Goal: Task Accomplishment & Management: Manage account settings

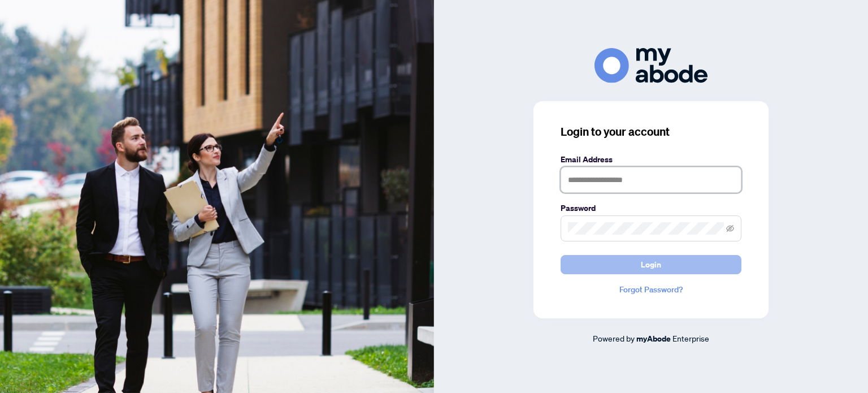
type input "**********"
click at [583, 259] on button "Login" at bounding box center [650, 264] width 181 height 19
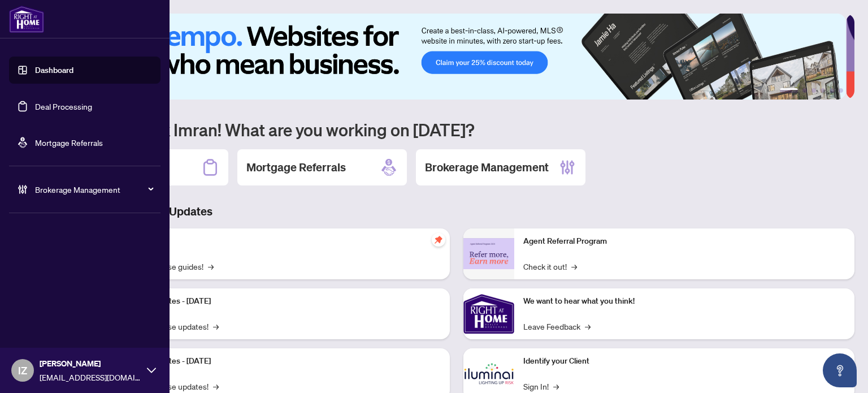
click at [35, 101] on link "Deal Processing" at bounding box center [63, 106] width 57 height 10
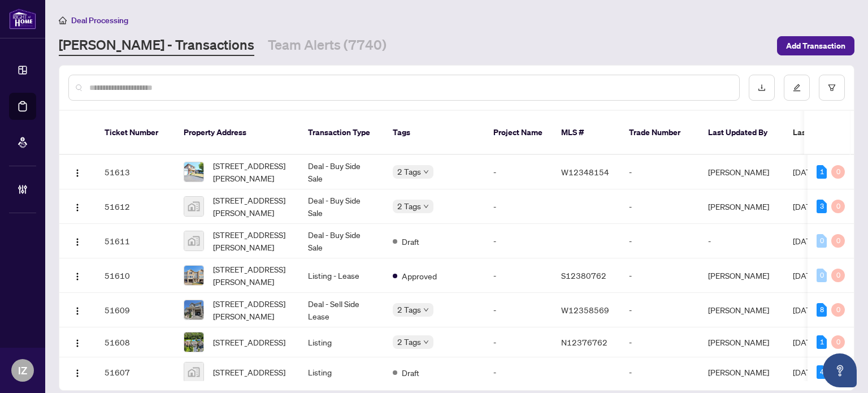
click at [303, 101] on div at bounding box center [456, 88] width 794 height 44
click at [303, 94] on div at bounding box center [403, 88] width 671 height 26
click at [299, 86] on input "text" at bounding box center [409, 87] width 641 height 12
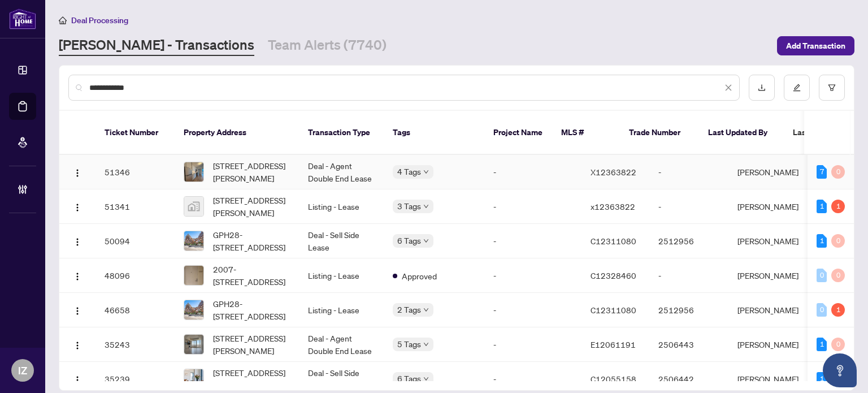
type input "**********"
click at [284, 159] on span "[STREET_ADDRESS][PERSON_NAME]" at bounding box center [251, 171] width 77 height 25
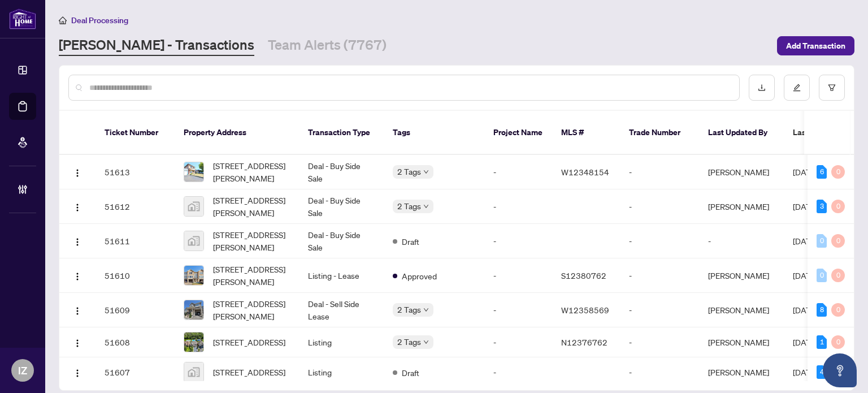
click at [203, 85] on input "text" at bounding box center [409, 87] width 641 height 12
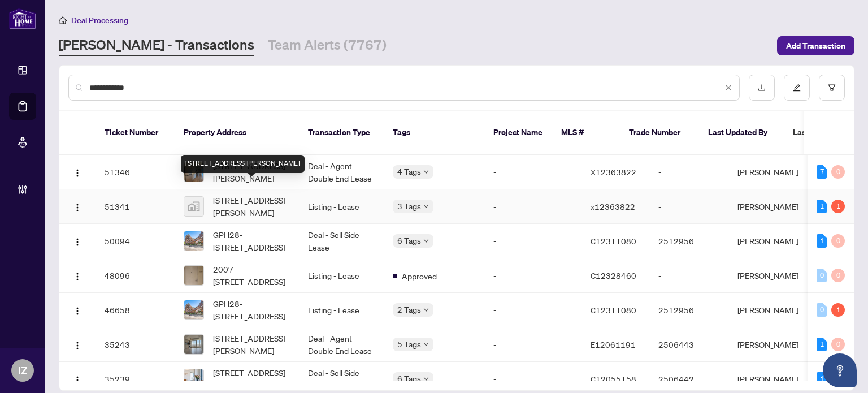
type input "**********"
click at [259, 196] on span "[STREET_ADDRESS][PERSON_NAME]" at bounding box center [251, 206] width 77 height 25
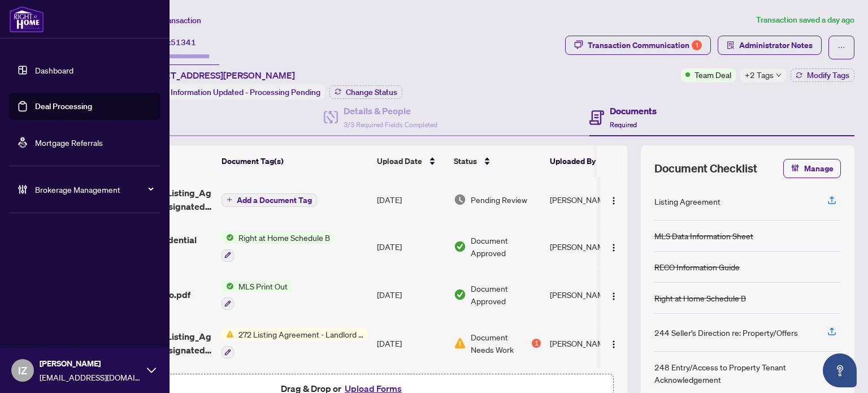
click at [35, 101] on link "Deal Processing" at bounding box center [63, 106] width 57 height 10
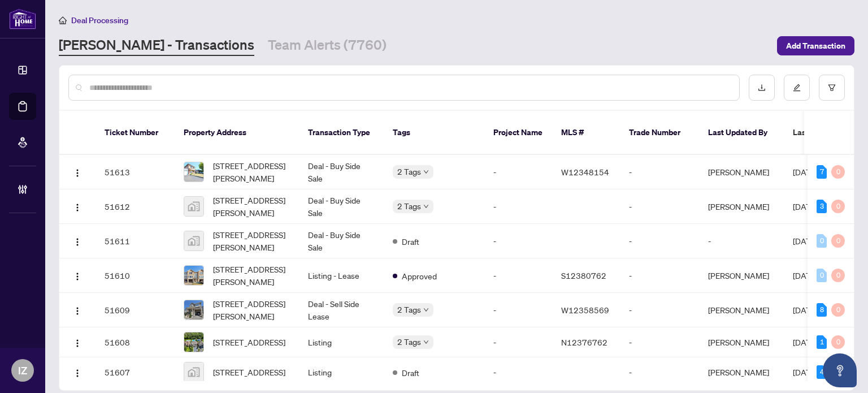
click at [298, 95] on div at bounding box center [403, 88] width 671 height 26
click at [294, 84] on input "text" at bounding box center [409, 87] width 641 height 12
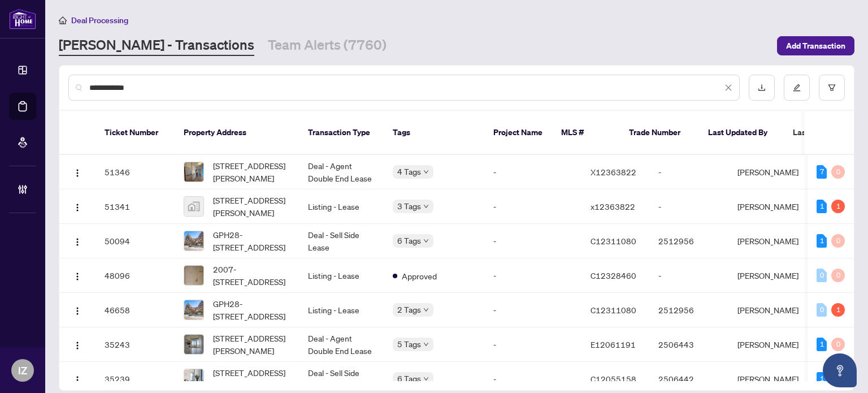
type input "**********"
click at [285, 159] on span "[STREET_ADDRESS][PERSON_NAME]" at bounding box center [251, 171] width 77 height 25
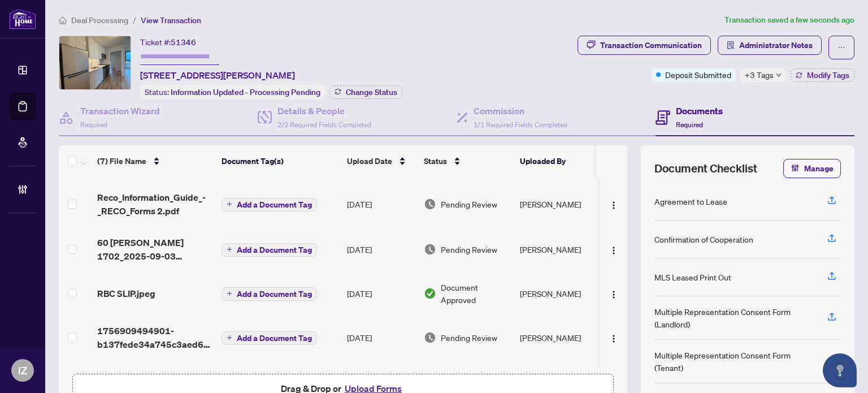
scroll to position [90, 0]
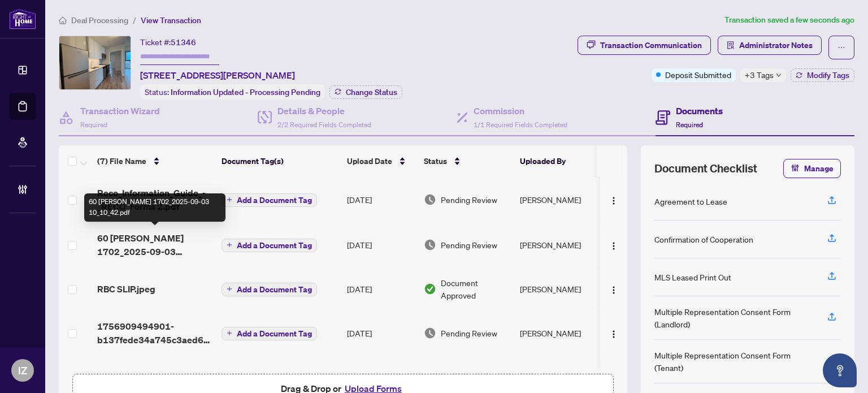
click at [141, 231] on span "60 [PERSON_NAME] 1702_2025-09-03 10_10_42.pdf" at bounding box center [154, 244] width 115 height 27
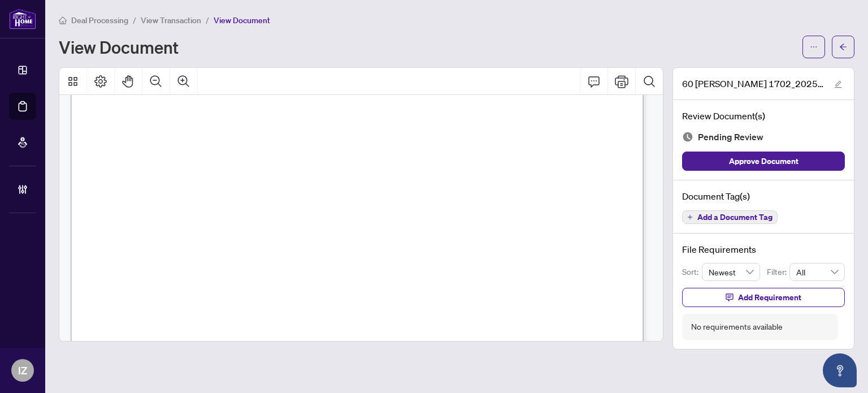
scroll to position [1692, 0]
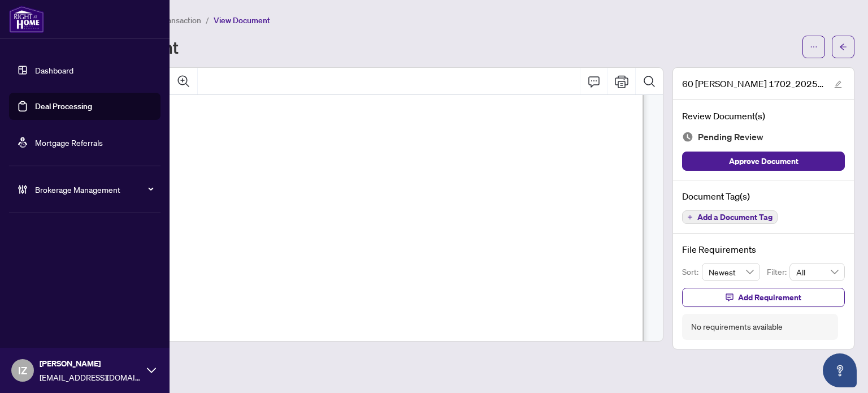
click at [35, 103] on link "Deal Processing" at bounding box center [63, 106] width 57 height 10
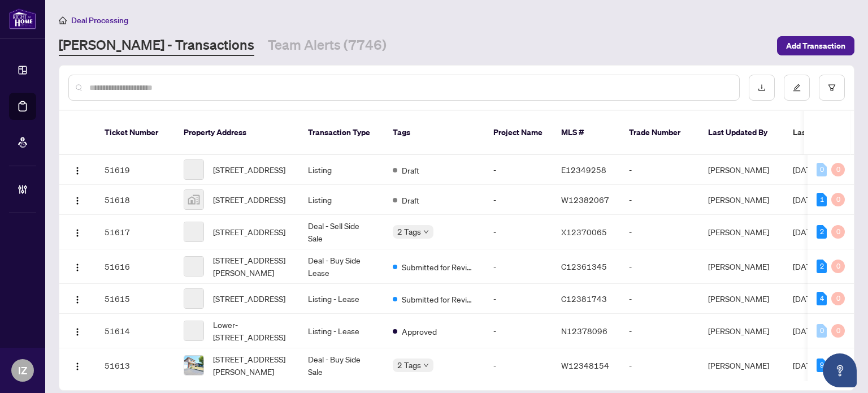
click at [329, 90] on input "text" at bounding box center [409, 87] width 641 height 12
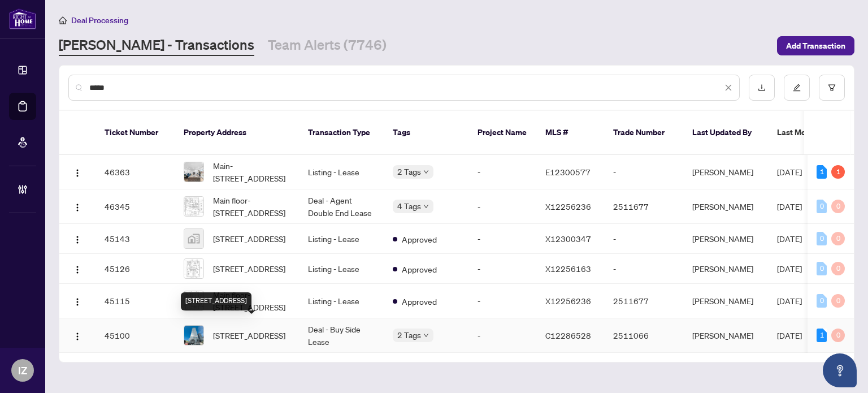
type input "*****"
click at [259, 329] on span "[STREET_ADDRESS]" at bounding box center [249, 335] width 72 height 12
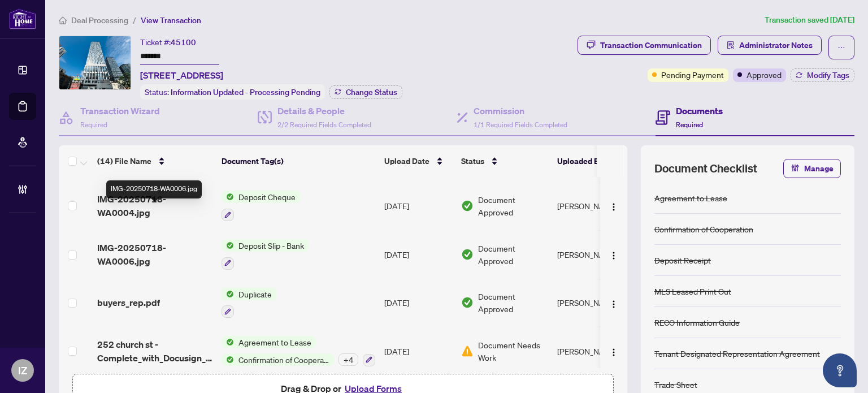
scroll to position [68, 0]
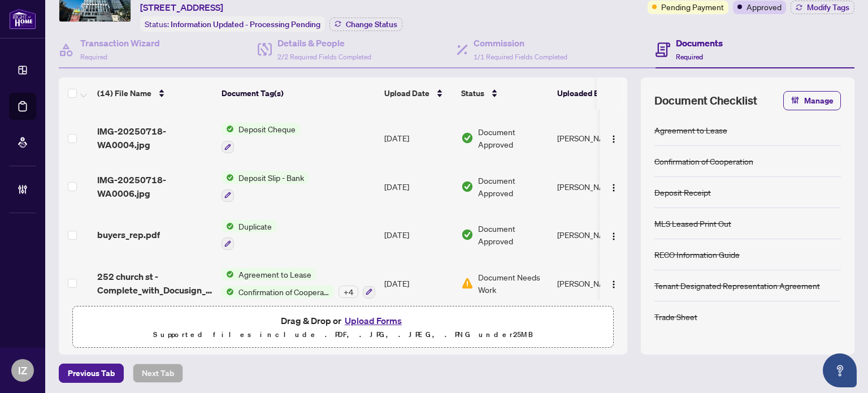
click at [119, 289] on td "252 church st - Complete_with_Docusign__252_20CHRUCH_20ST_204608_20TORONTO_20OF…" at bounding box center [155, 283] width 124 height 49
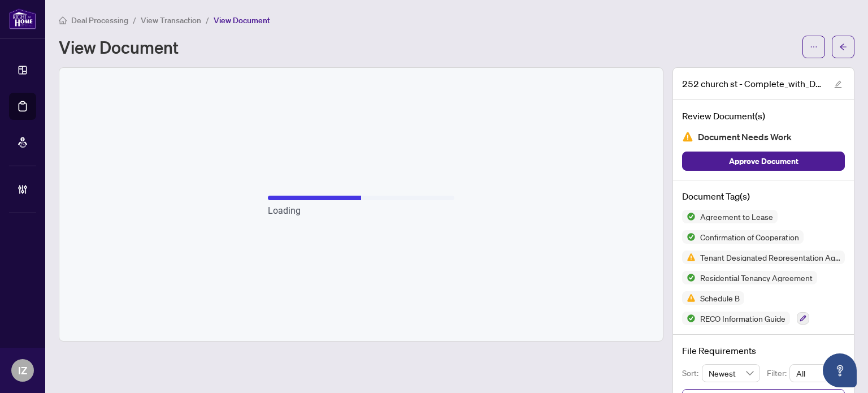
click at [368, 200] on div "Loading" at bounding box center [361, 204] width 186 height 26
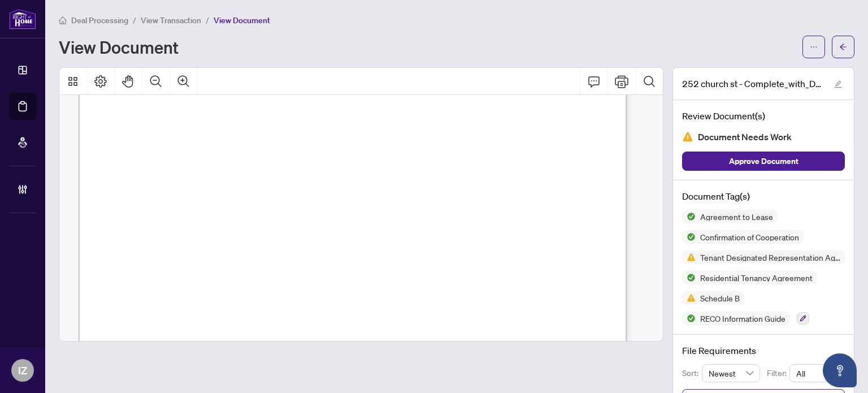
scroll to position [257, 0]
click at [834, 56] on button "button" at bounding box center [843, 47] width 23 height 23
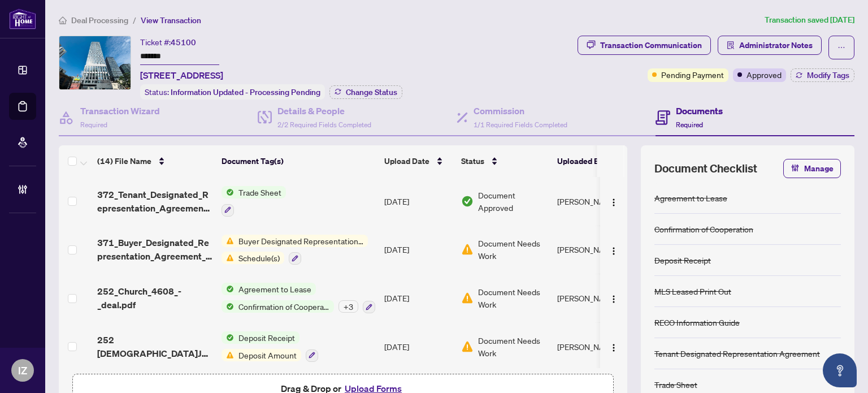
drag, startPoint x: 371, startPoint y: 70, endPoint x: 138, endPoint y: 41, distance: 234.6
click at [138, 41] on div "Ticket #: 45100 ******* [STREET_ADDRESS] Status: Information Updated - Processi…" at bounding box center [316, 68] width 514 height 64
copy div "Ticket #: 45100 [STREET_ADDRESS]"
click at [182, 296] on span "252_Church_4608_-_deal.pdf" at bounding box center [154, 297] width 115 height 27
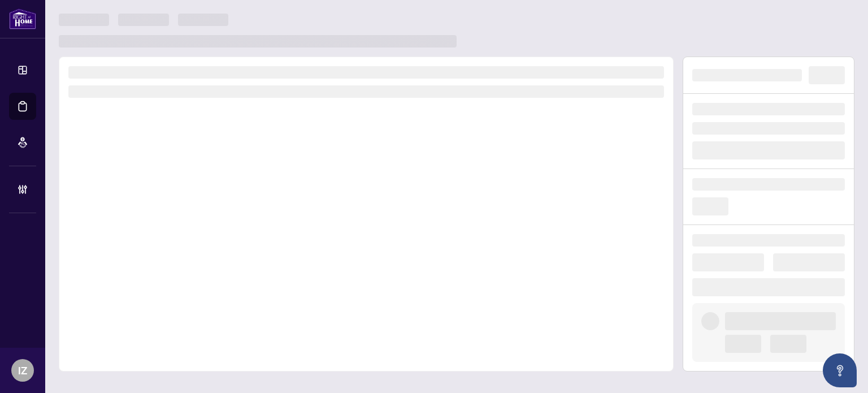
drag, startPoint x: 182, startPoint y: 296, endPoint x: 311, endPoint y: 242, distance: 139.8
click at [311, 242] on div at bounding box center [366, 213] width 615 height 315
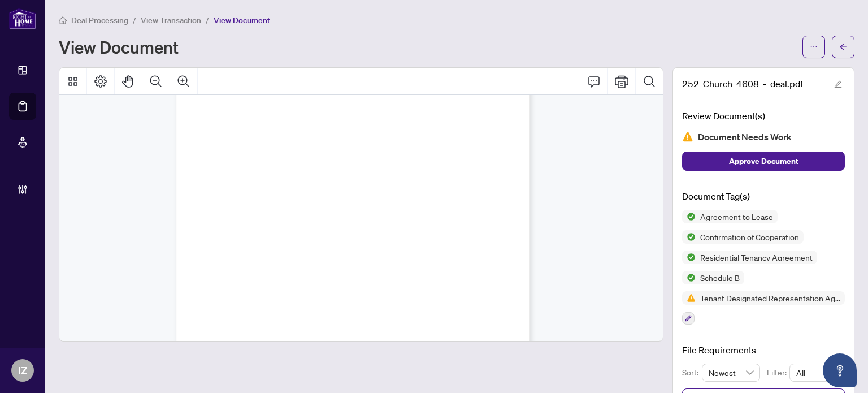
scroll to position [755, 0]
click at [839, 52] on span "button" at bounding box center [843, 47] width 8 height 18
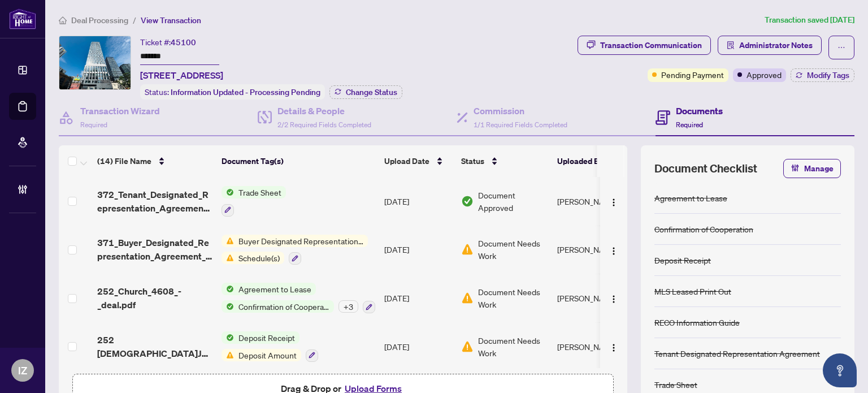
click at [266, 293] on div "Agreement to Lease Confirmation of Cooperation + 3" at bounding box center [298, 297] width 154 height 31
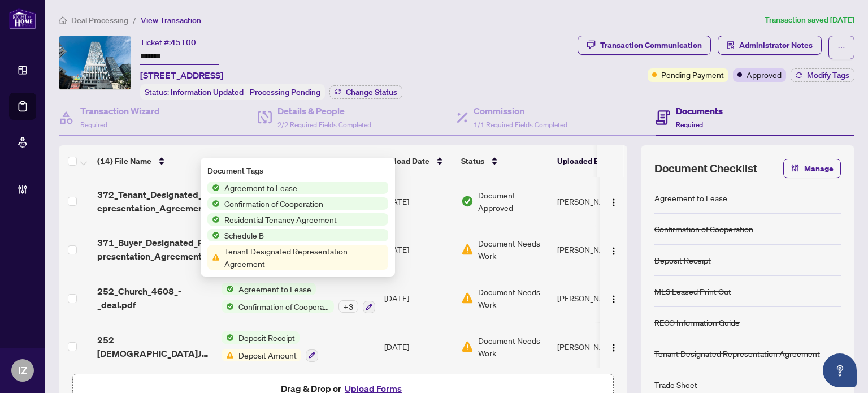
click at [266, 293] on div "Agreement to Lease Confirmation of Cooperation + 3" at bounding box center [298, 297] width 154 height 31
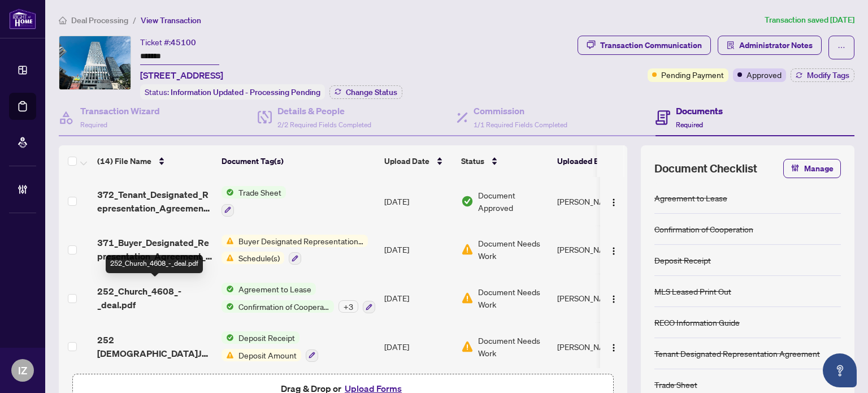
click at [126, 293] on span "252_Church_4608_-_deal.pdf" at bounding box center [154, 297] width 115 height 27
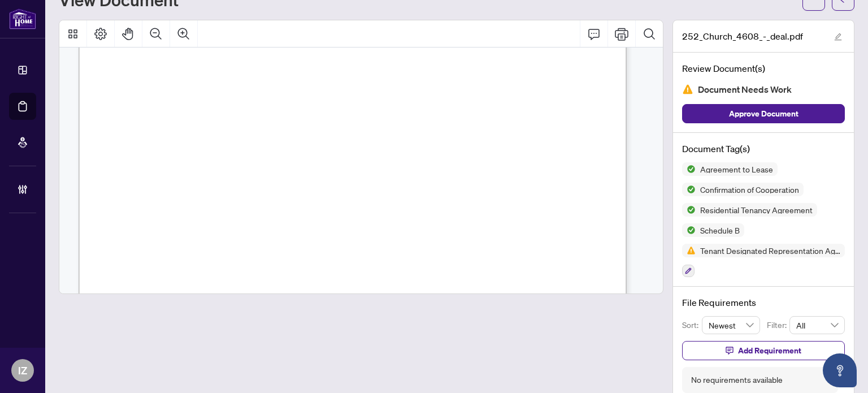
scroll to position [632, 0]
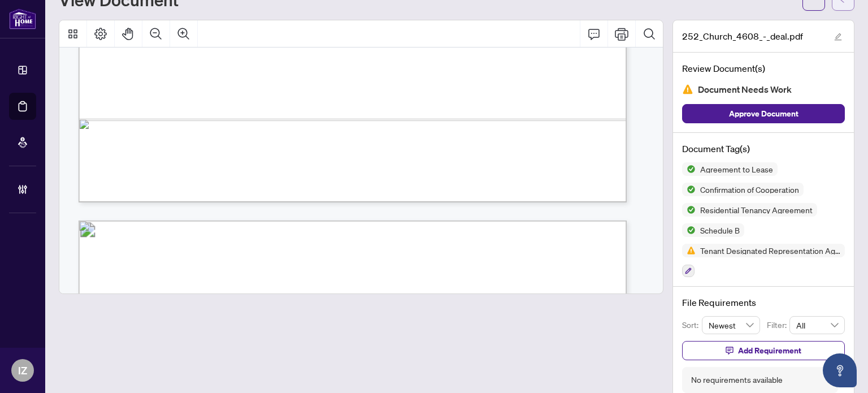
drag, startPoint x: 826, startPoint y: 11, endPoint x: 828, endPoint y: 4, distance: 7.0
click at [828, 4] on div "Deal Processing / View Transaction / View Document View Document 252_Church_460…" at bounding box center [456, 184] width 795 height 436
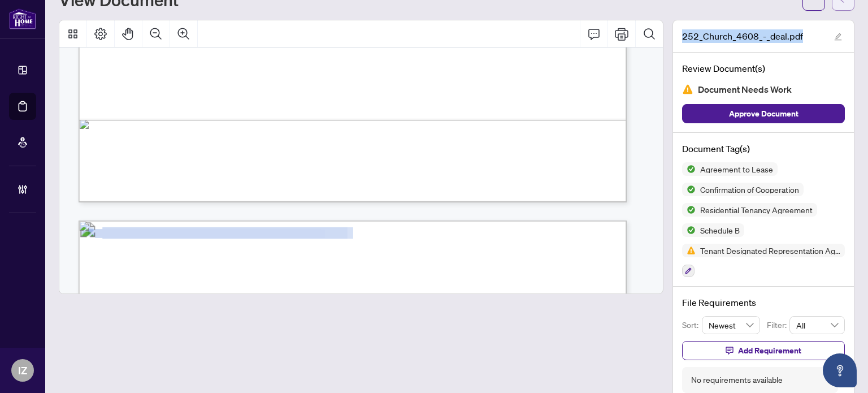
scroll to position [34, 0]
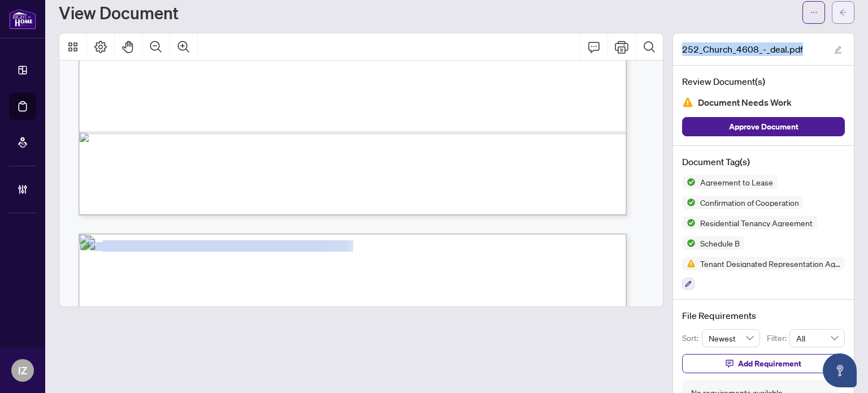
click at [832, 4] on button "button" at bounding box center [843, 12] width 23 height 23
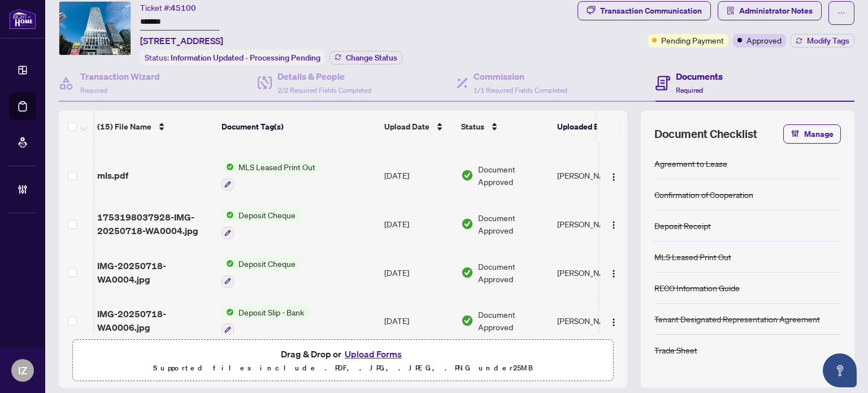
scroll to position [526, 0]
